Goal: Task Accomplishment & Management: Manage account settings

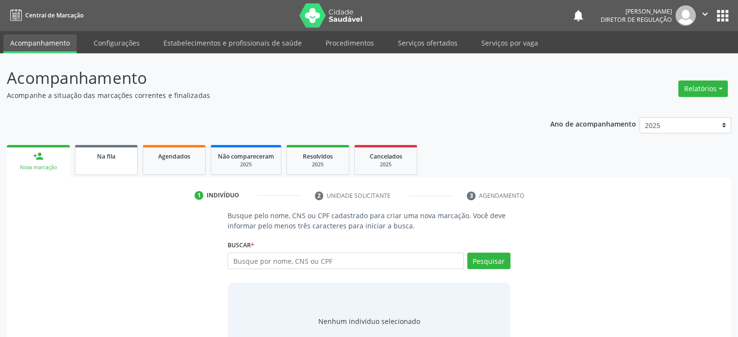
click at [114, 161] on link "Na fila" at bounding box center [106, 160] width 63 height 30
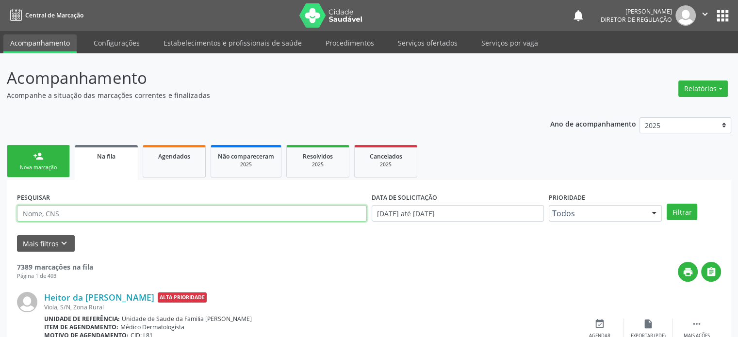
click at [104, 211] on input "text" at bounding box center [192, 213] width 350 height 16
type input "j"
paste input "[PERSON_NAME]"
click at [666, 204] on button "Filtrar" at bounding box center [681, 212] width 31 height 16
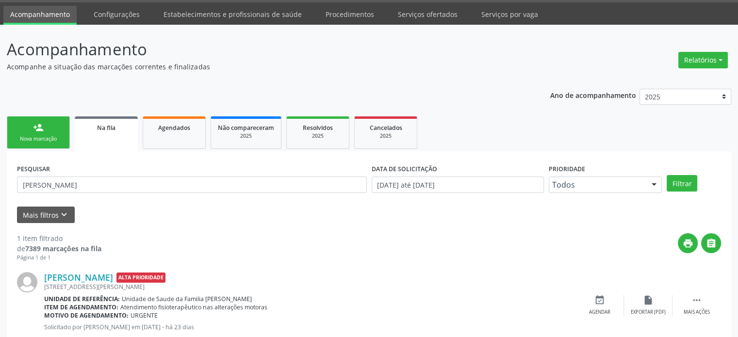
scroll to position [56, 0]
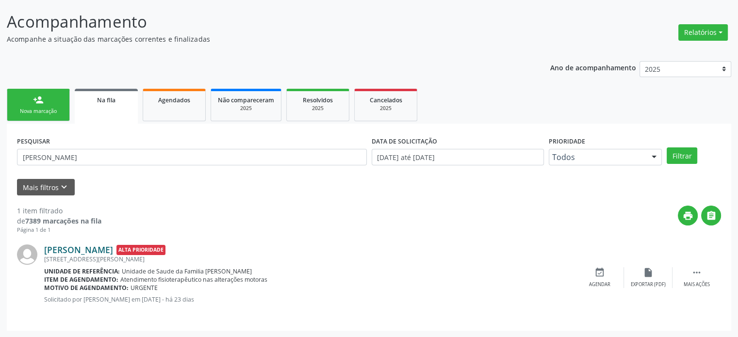
click at [71, 252] on link "[PERSON_NAME]" at bounding box center [78, 249] width 69 height 11
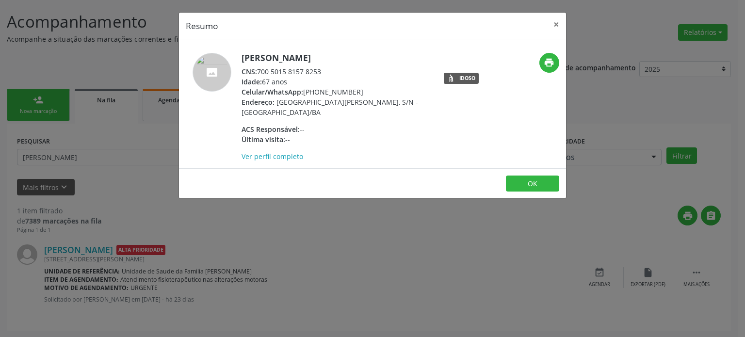
drag, startPoint x: 305, startPoint y: 92, endPoint x: 362, endPoint y: 91, distance: 57.2
click at [362, 91] on div "Celular/WhatsApp: [PHONE_NUMBER]" at bounding box center [336, 92] width 189 height 10
copy div "[PHONE_NUMBER]"
drag, startPoint x: 107, startPoint y: 205, endPoint x: 116, endPoint y: 150, distance: 55.7
click at [110, 195] on div "Resumo × [PERSON_NAME] CNS: 700 5015 8157 8253 Idade: 67 anos Celular/WhatsApp:…" at bounding box center [372, 168] width 745 height 337
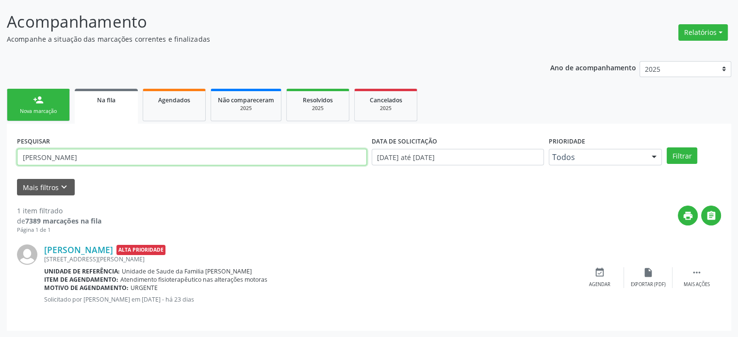
click at [107, 159] on input "[PERSON_NAME]" at bounding box center [192, 157] width 350 height 16
paste input "[PERSON_NAME]"
click at [666, 147] on button "Filtrar" at bounding box center [681, 155] width 31 height 16
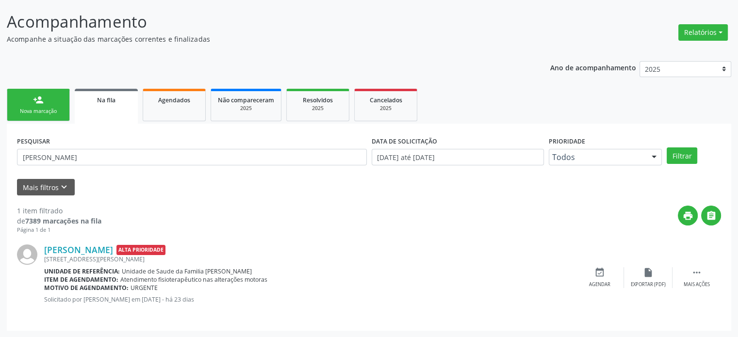
scroll to position [0, 0]
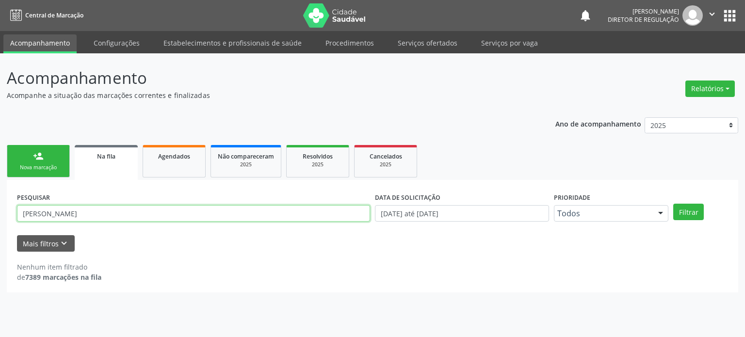
click at [53, 212] on input "[PERSON_NAME]" at bounding box center [193, 213] width 353 height 16
paste input "706000358511244"
click at [673, 204] on button "Filtrar" at bounding box center [688, 212] width 31 height 16
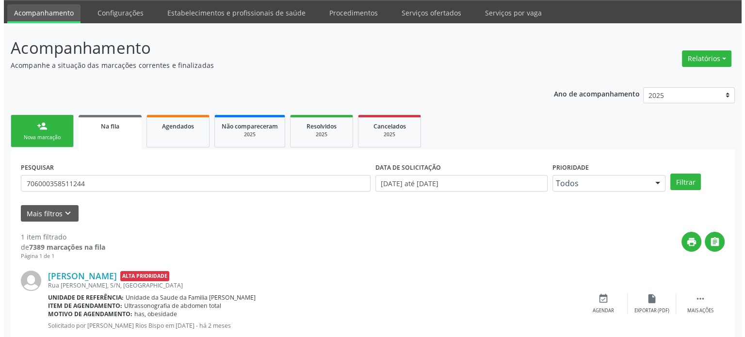
scroll to position [56, 0]
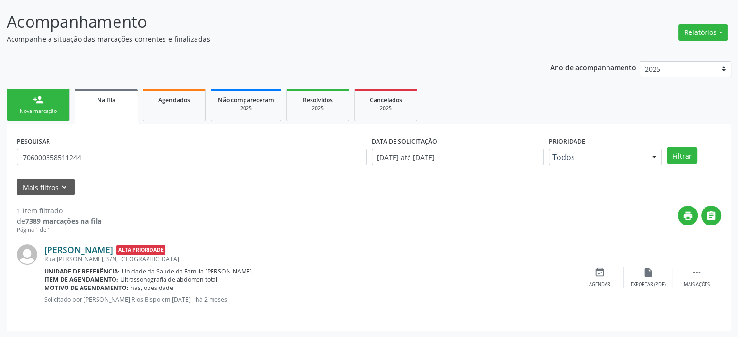
click at [109, 249] on link "[PERSON_NAME]" at bounding box center [78, 249] width 69 height 11
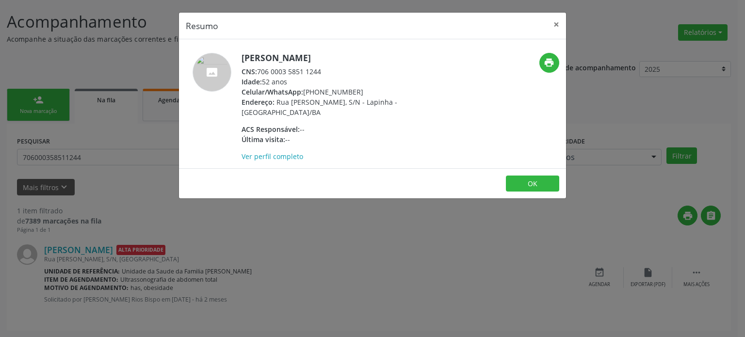
drag, startPoint x: 305, startPoint y: 90, endPoint x: 357, endPoint y: 90, distance: 51.9
click at [357, 90] on div "Celular/WhatsApp: [PHONE_NUMBER]" at bounding box center [336, 92] width 189 height 10
copy div "[PHONE_NUMBER]"
drag, startPoint x: 243, startPoint y: 54, endPoint x: 372, endPoint y: 52, distance: 129.5
click at [372, 53] on h5 "[PERSON_NAME]" at bounding box center [336, 58] width 189 height 10
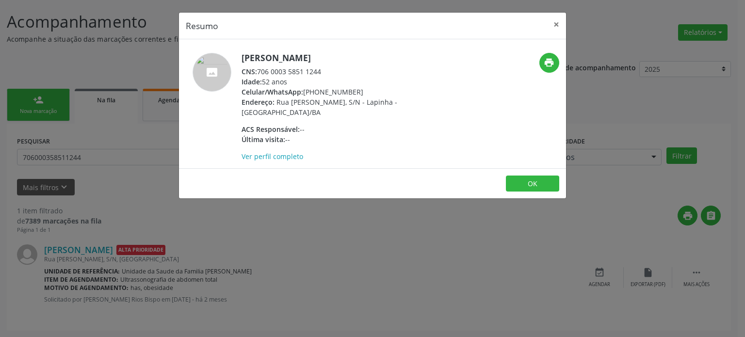
copy h5 "[PERSON_NAME]"
click at [383, 245] on div "Resumo × [PERSON_NAME] CNS: 706 0003 5851 1244 Idade: 52 anos Celular/WhatsApp:…" at bounding box center [372, 168] width 745 height 337
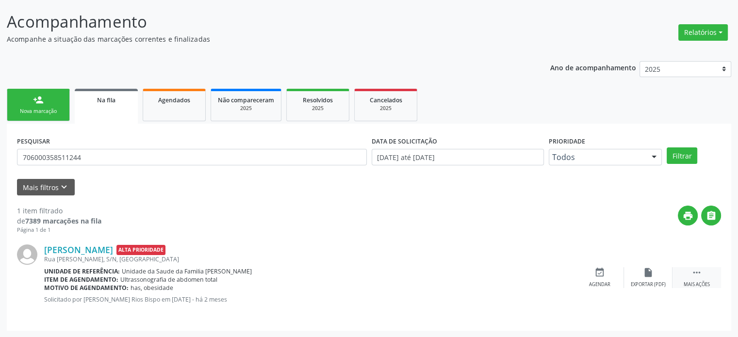
click at [702, 277] on div " Mais ações" at bounding box center [696, 277] width 49 height 21
click at [590, 276] on div "cancel Cancelar" at bounding box center [599, 277] width 49 height 21
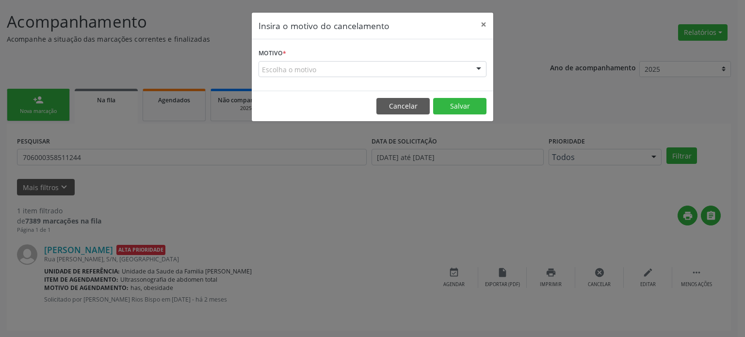
click at [300, 74] on div "Escolha o motivo" at bounding box center [373, 69] width 228 height 16
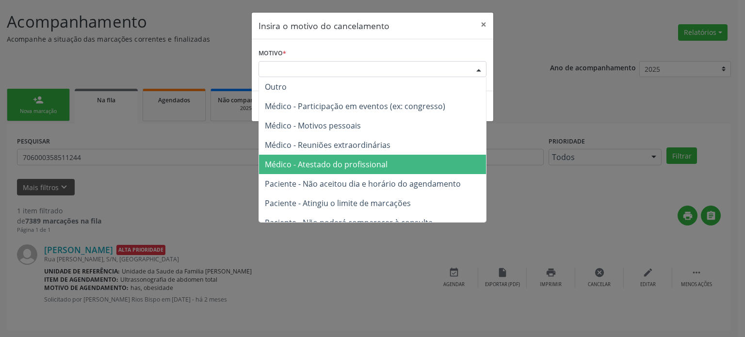
click at [309, 169] on span "Médico - Atestado do profissional" at bounding box center [372, 164] width 227 height 19
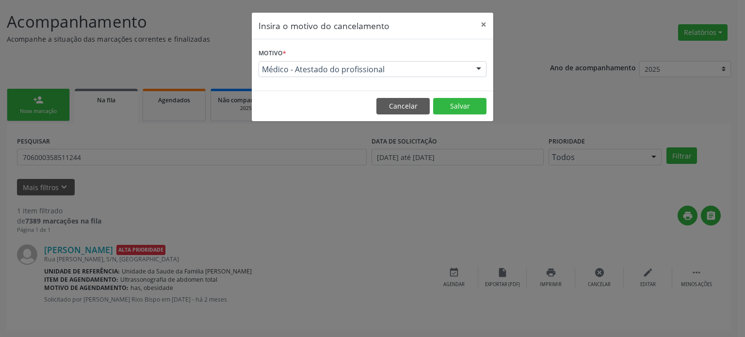
click at [446, 114] on footer "Cancelar Salvar" at bounding box center [373, 106] width 242 height 31
click at [458, 112] on button "Salvar" at bounding box center [459, 106] width 53 height 16
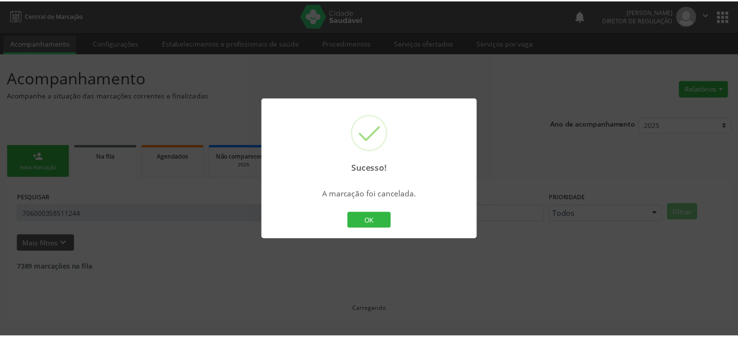
scroll to position [0, 0]
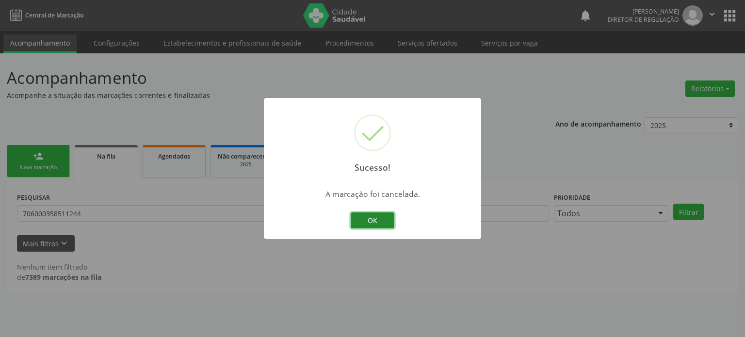
click at [377, 222] on button "OK" at bounding box center [373, 220] width 44 height 16
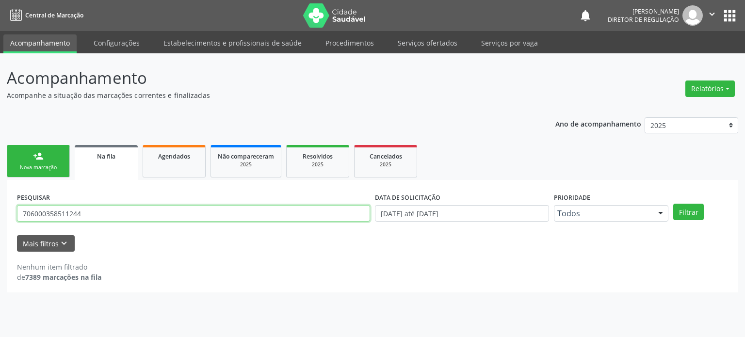
click at [114, 216] on input "706000358511244" at bounding box center [193, 213] width 353 height 16
paste input "[PERSON_NAME]"
click at [673, 204] on button "Filtrar" at bounding box center [688, 212] width 31 height 16
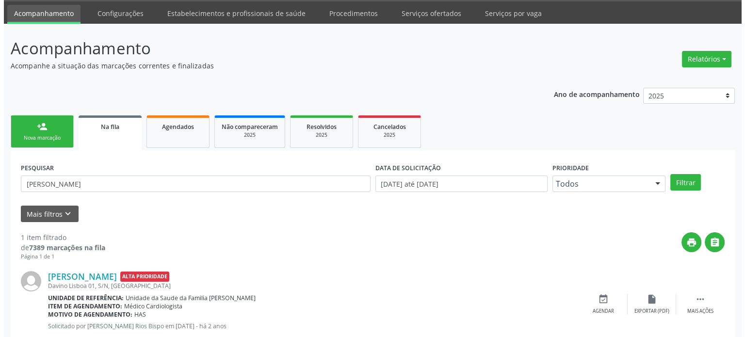
scroll to position [56, 0]
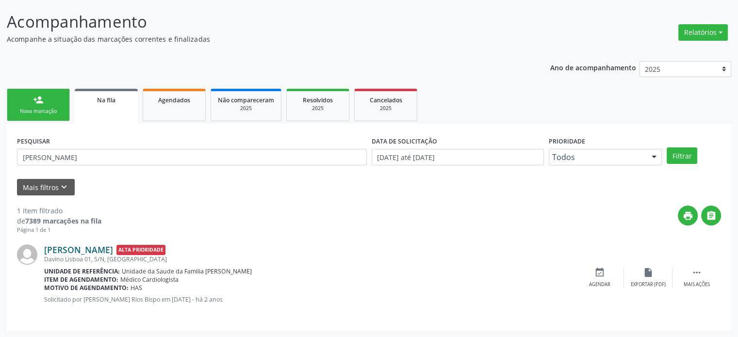
click at [113, 250] on link "[PERSON_NAME]" at bounding box center [78, 249] width 69 height 11
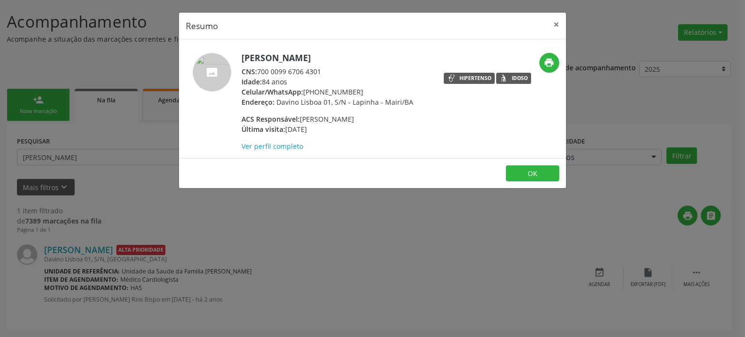
click at [344, 253] on div "Resumo × [PERSON_NAME] CNS: 700 0099 6706 4301 Idade: 84 anos Celular/WhatsApp:…" at bounding box center [372, 168] width 745 height 337
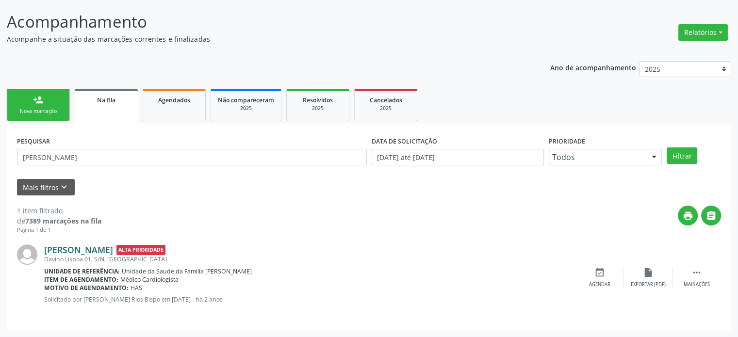
click at [109, 250] on link "[PERSON_NAME]" at bounding box center [78, 249] width 69 height 11
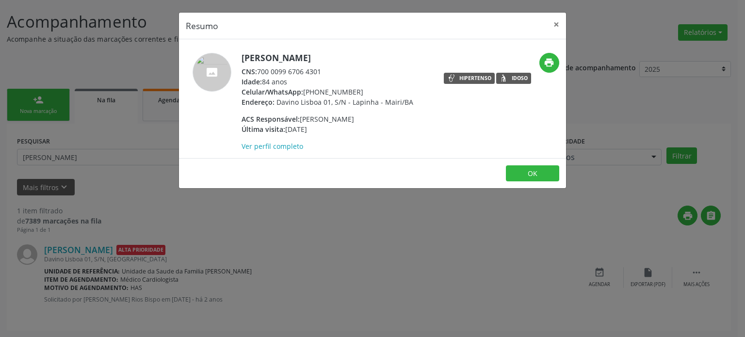
click at [303, 228] on div "Resumo × [PERSON_NAME] CNS: 700 0099 6706 4301 Idade: 84 anos Celular/WhatsApp:…" at bounding box center [372, 168] width 745 height 337
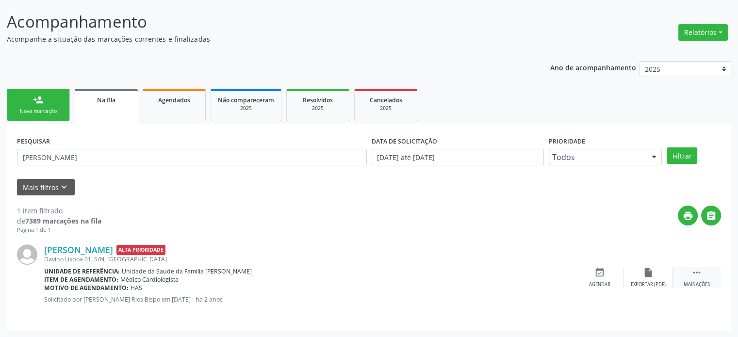
click at [702, 271] on div " Mais ações" at bounding box center [696, 277] width 49 height 21
click at [600, 276] on icon "cancel" at bounding box center [599, 272] width 11 height 11
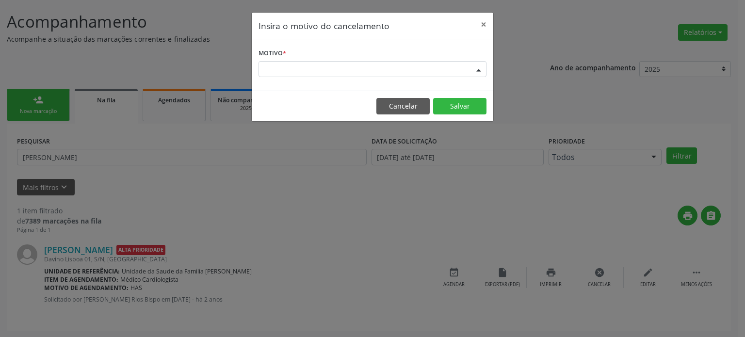
click at [340, 69] on div "Escolha o motivo" at bounding box center [373, 69] width 228 height 16
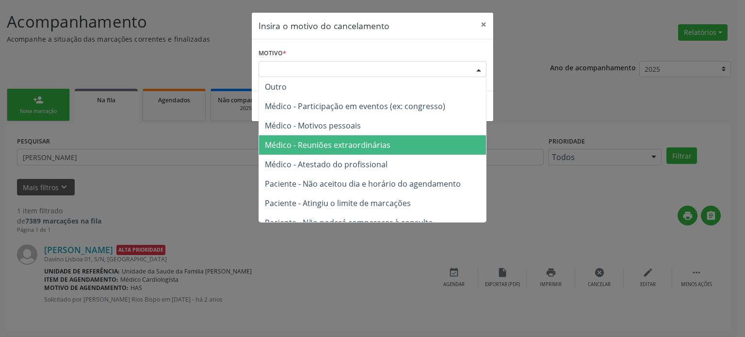
click at [334, 145] on span "Médico - Reuniões extraordinárias" at bounding box center [328, 145] width 126 height 11
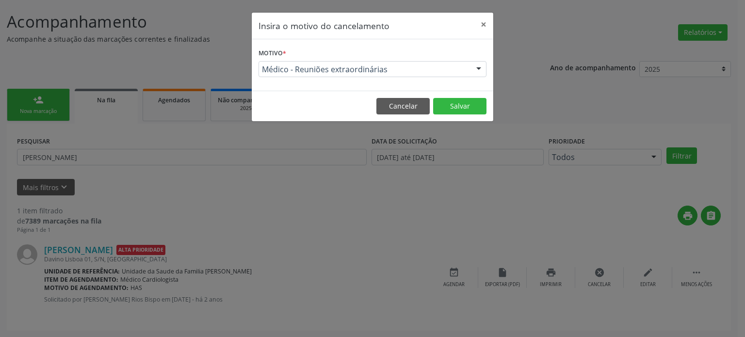
click at [491, 102] on footer "Cancelar Salvar" at bounding box center [373, 106] width 242 height 31
click at [467, 105] on button "Salvar" at bounding box center [459, 106] width 53 height 16
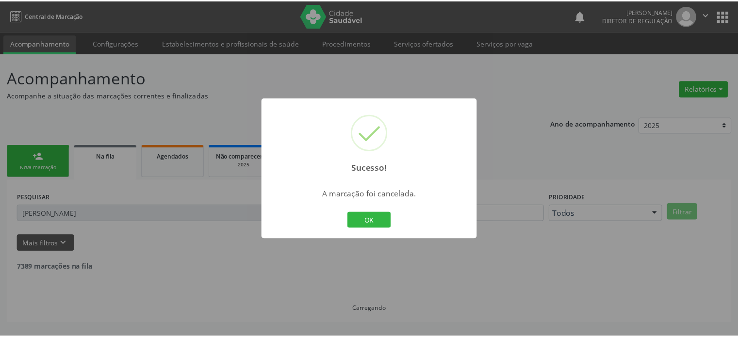
scroll to position [0, 0]
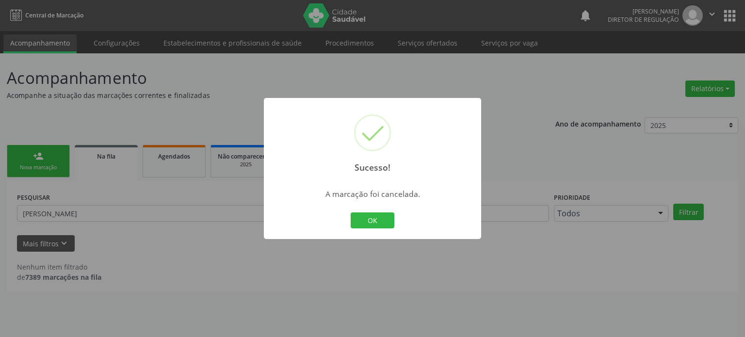
drag, startPoint x: 121, startPoint y: 152, endPoint x: 114, endPoint y: 190, distance: 38.4
click at [121, 153] on div "Sucesso! × A marcação foi cancelada. OK Cancel" at bounding box center [372, 168] width 745 height 337
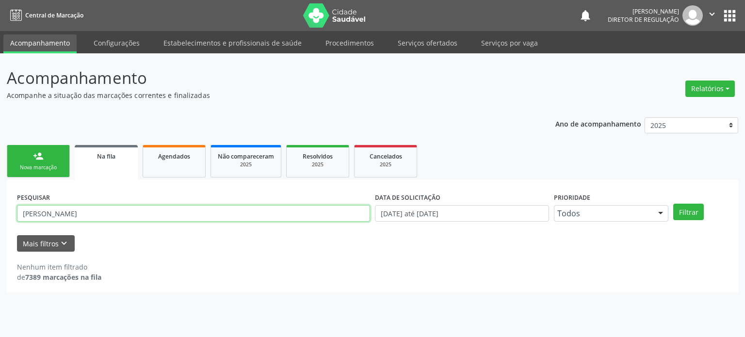
click at [104, 213] on input "[PERSON_NAME]" at bounding box center [193, 213] width 353 height 16
paste input "[PERSON_NAME]"
click at [673, 204] on button "Filtrar" at bounding box center [688, 212] width 31 height 16
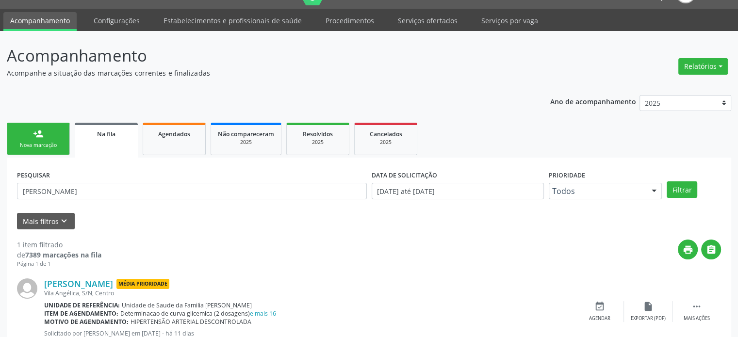
scroll to position [56, 0]
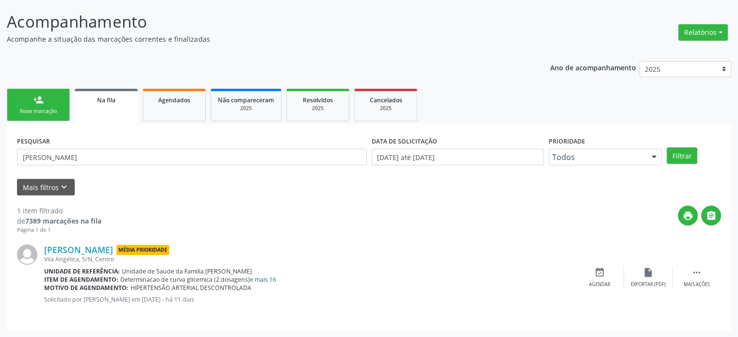
click at [271, 277] on link "e mais 16" at bounding box center [263, 280] width 26 height 8
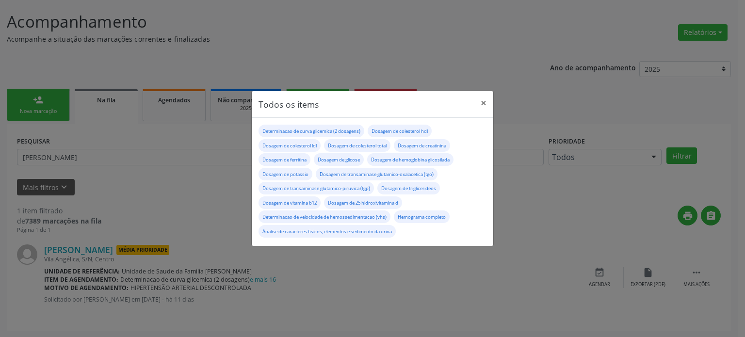
click at [95, 139] on div "Todos os items × Determinacao de curva glicemica (2 dosagens) Dosagem de colest…" at bounding box center [372, 168] width 745 height 337
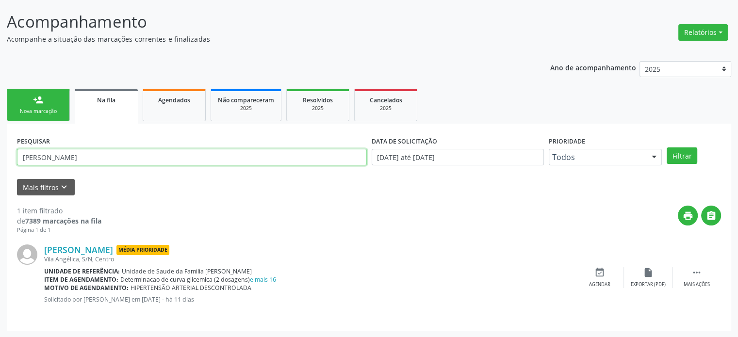
click at [99, 157] on input "[PERSON_NAME]" at bounding box center [192, 157] width 350 height 16
paste input "[PERSON_NAME]"
type input "[PERSON_NAME]"
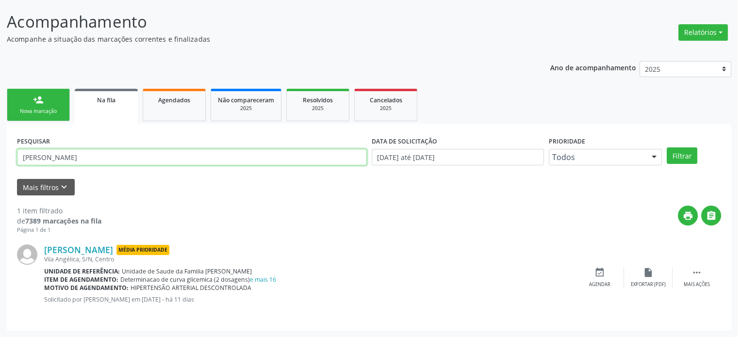
click at [666, 147] on button "Filtrar" at bounding box center [681, 155] width 31 height 16
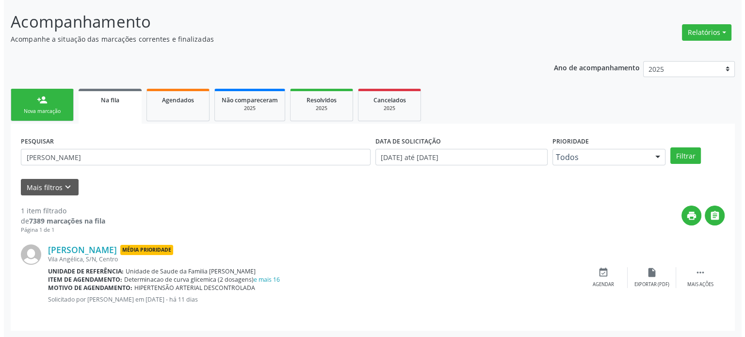
scroll to position [0, 0]
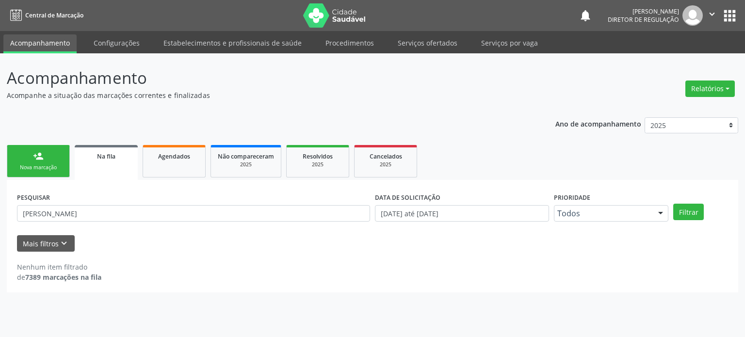
click at [726, 19] on button "apps" at bounding box center [729, 15] width 17 height 17
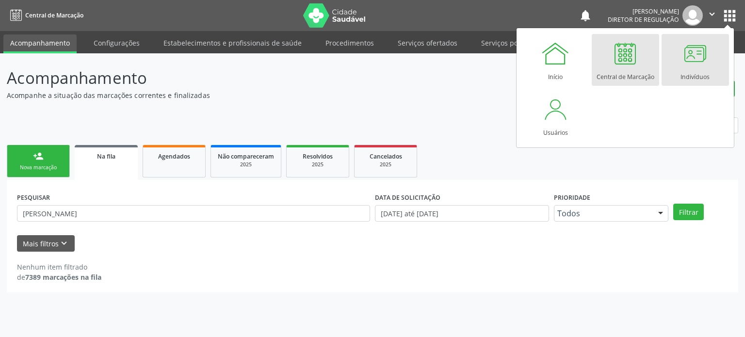
click at [697, 63] on div at bounding box center [695, 53] width 29 height 29
